Goal: Find specific fact

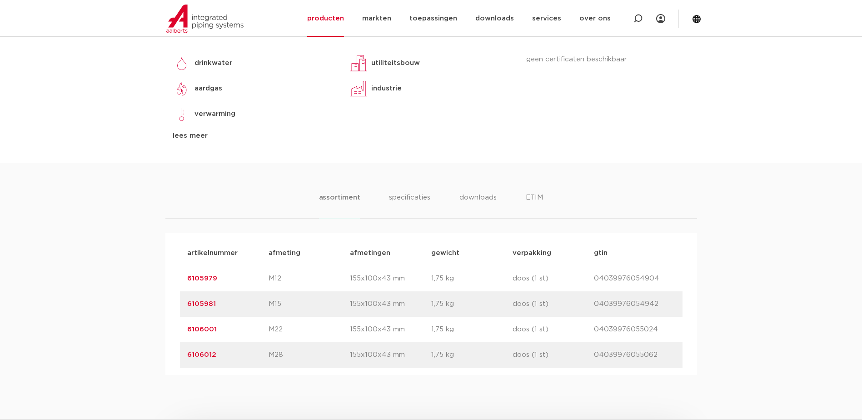
scroll to position [409, 0]
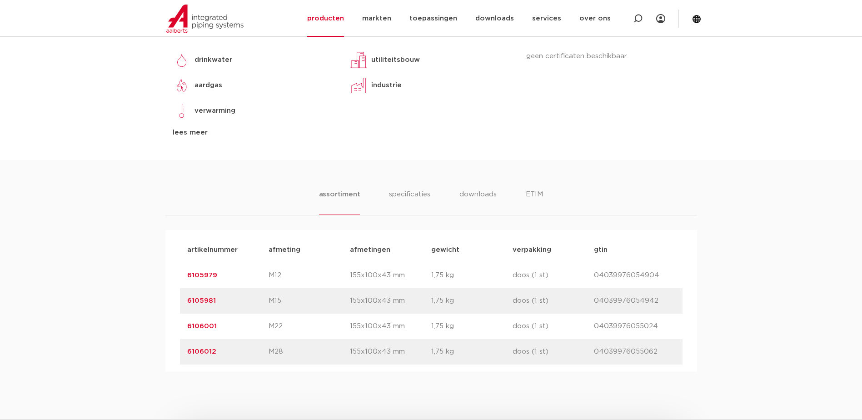
click at [200, 327] on link "6106001" at bounding box center [202, 326] width 30 height 7
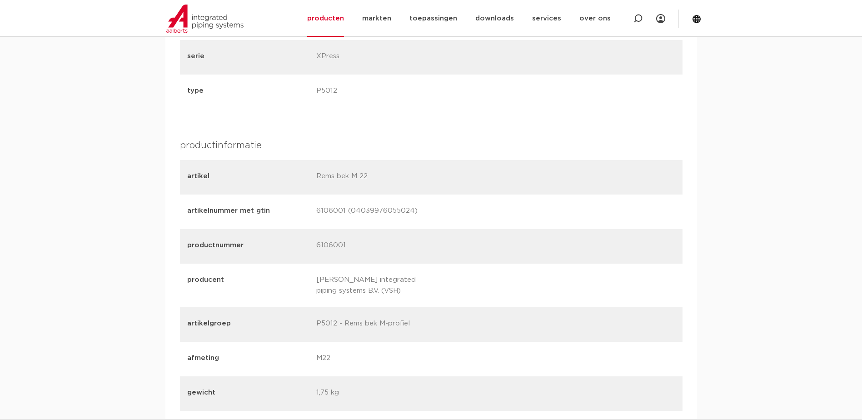
scroll to position [909, 0]
click at [338, 244] on p "6106001" at bounding box center [377, 245] width 122 height 13
drag, startPoint x: 318, startPoint y: 244, endPoint x: 346, endPoint y: 244, distance: 28.2
click at [346, 244] on p "6106001" at bounding box center [377, 245] width 122 height 13
drag, startPoint x: 346, startPoint y: 244, endPoint x: 331, endPoint y: 243, distance: 14.6
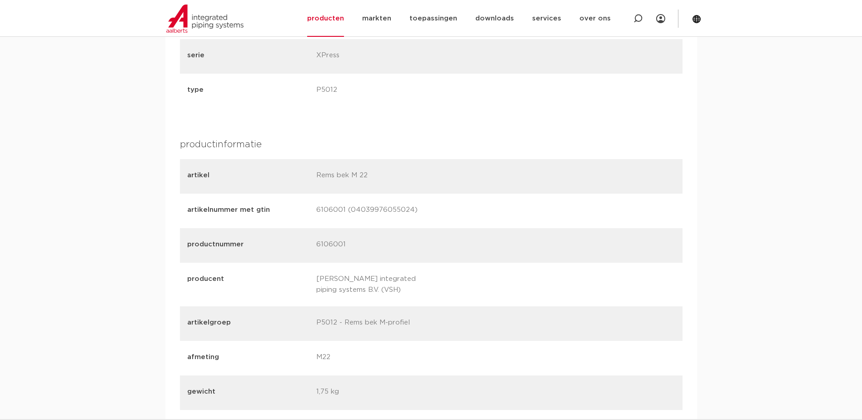
copy p "6106001"
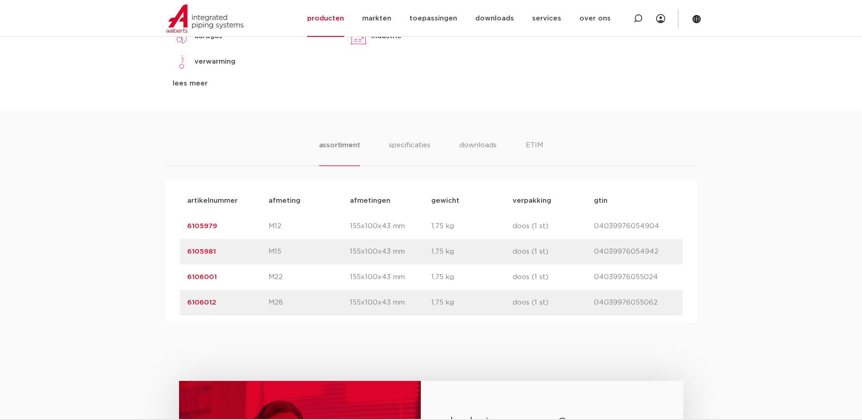
scroll to position [454, 0]
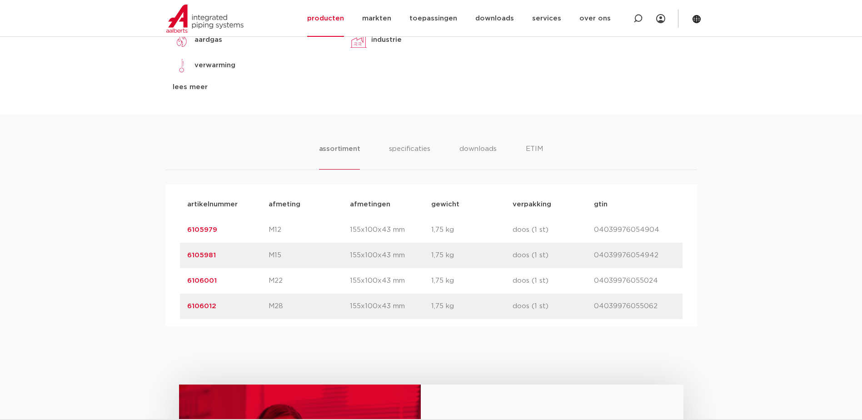
click at [207, 229] on link "6105979" at bounding box center [202, 229] width 30 height 7
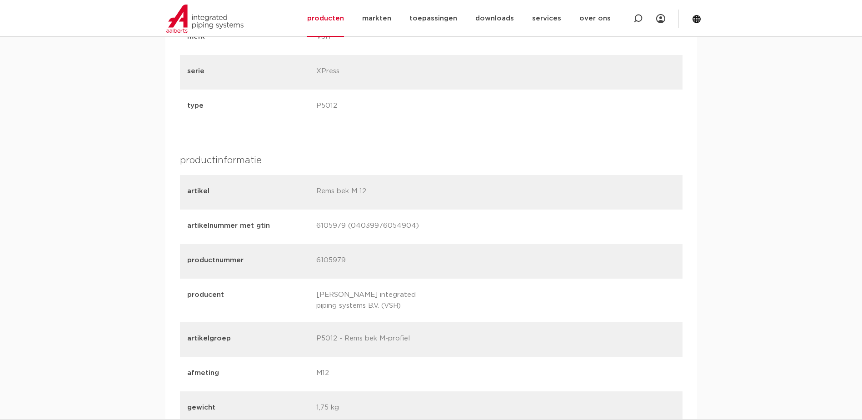
scroll to position [909, 0]
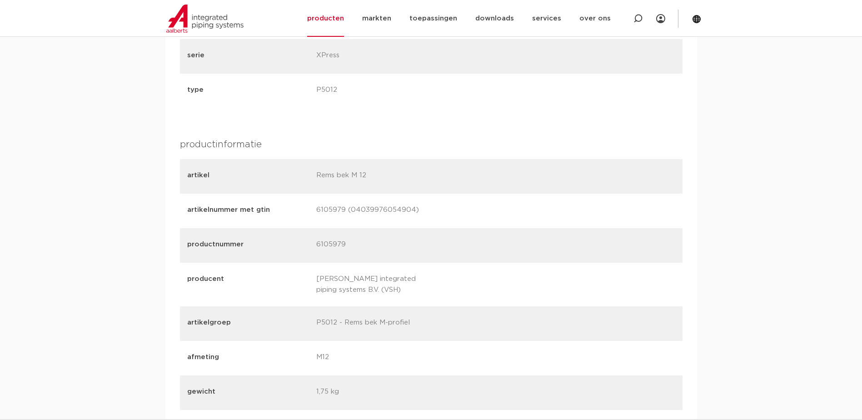
drag, startPoint x: 317, startPoint y: 245, endPoint x: 346, endPoint y: 245, distance: 29.1
click at [346, 245] on p "6105979" at bounding box center [377, 245] width 122 height 13
drag, startPoint x: 346, startPoint y: 245, endPoint x: 335, endPoint y: 244, distance: 10.9
copy p "6105979"
